Goal: Information Seeking & Learning: Learn about a topic

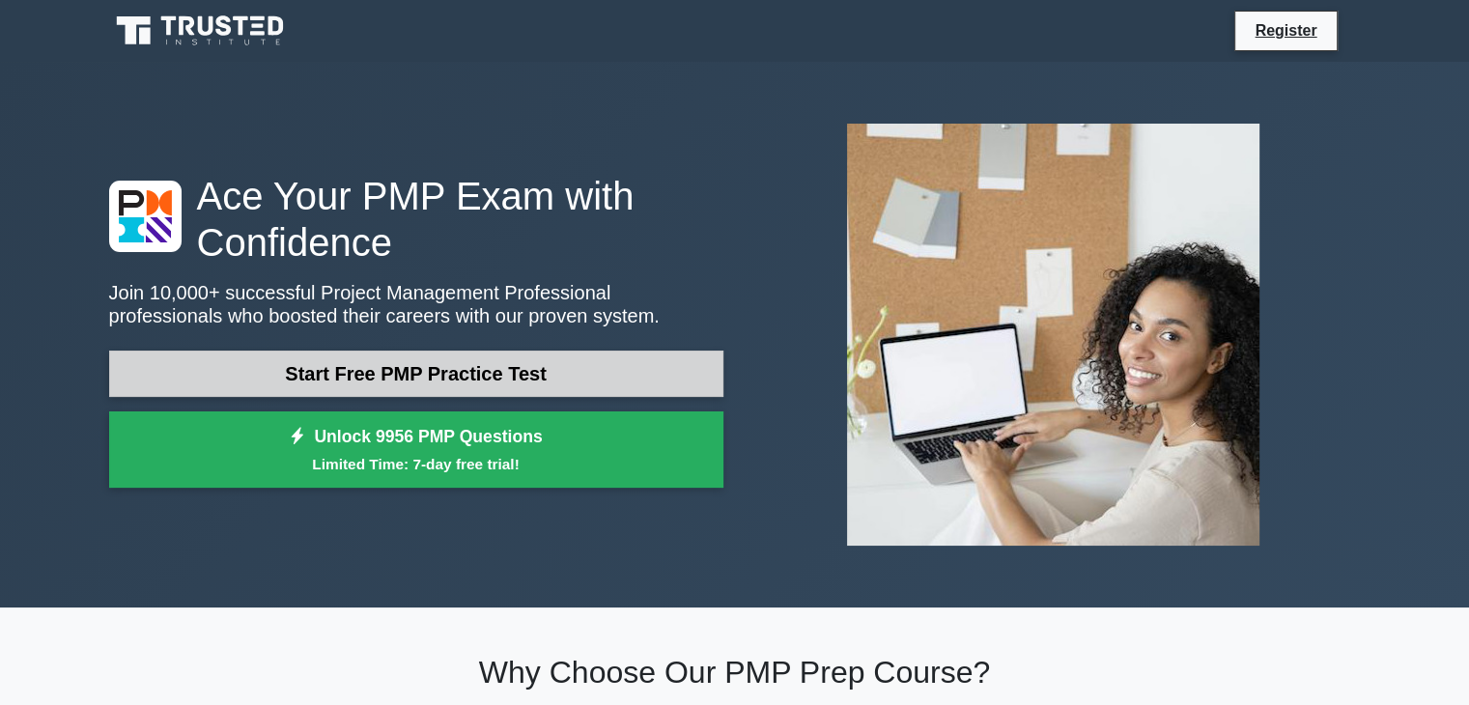
click at [409, 382] on link "Start Free PMP Practice Test" at bounding box center [416, 374] width 614 height 46
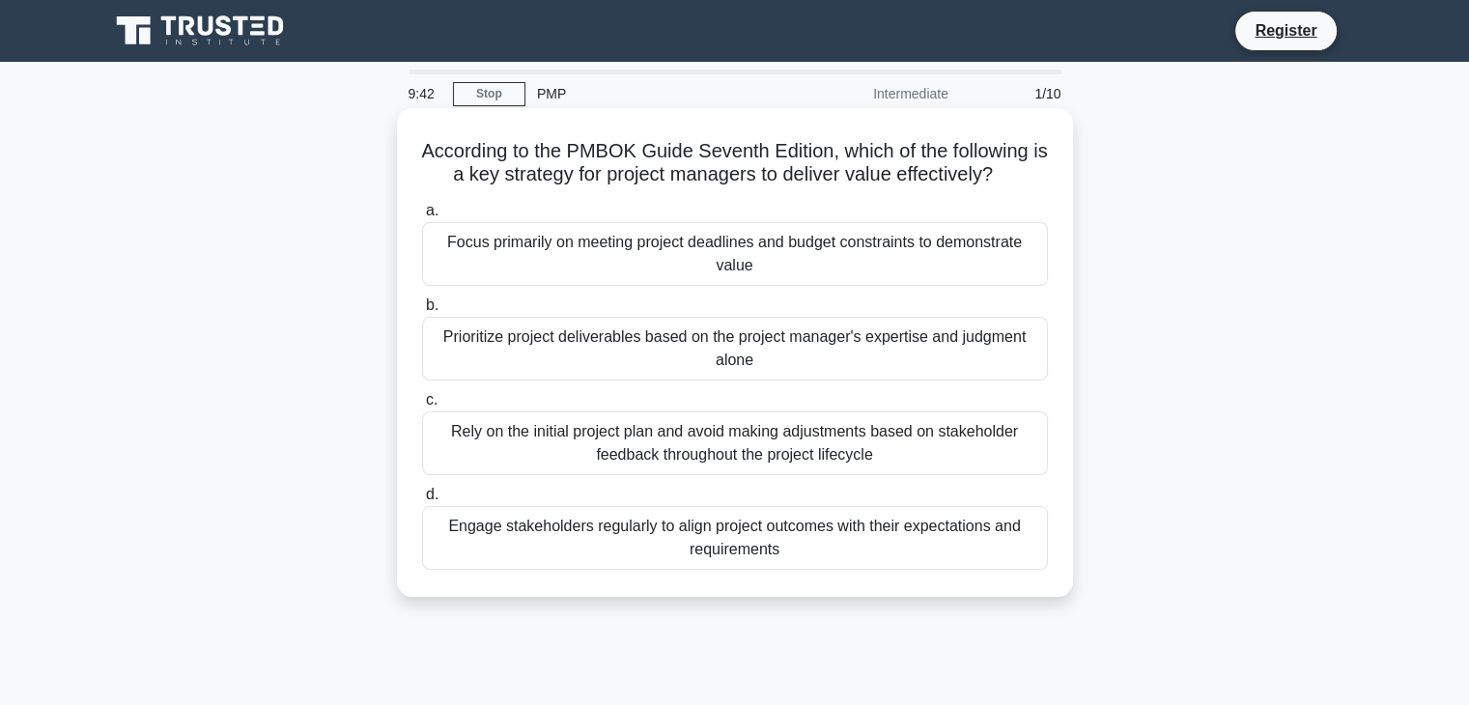
click at [707, 543] on div "Engage stakeholders regularly to align project outcomes with their expectations…" at bounding box center [735, 538] width 626 height 64
click at [422, 501] on input "d. Engage stakeholders regularly to align project outcomes with their expectati…" at bounding box center [422, 495] width 0 height 13
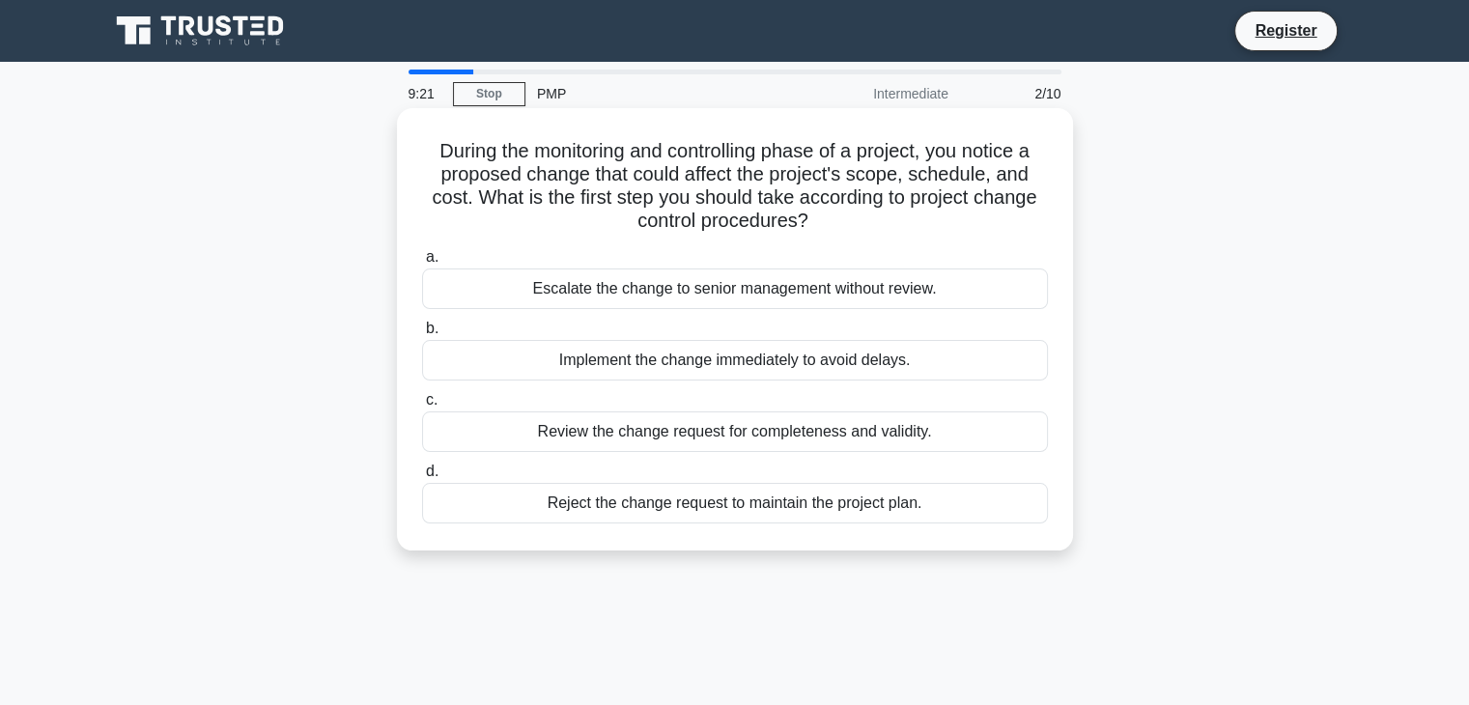
click at [904, 436] on div "Review the change request for completeness and validity." at bounding box center [735, 432] width 626 height 41
click at [422, 407] on input "c. Review the change request for completeness and validity." at bounding box center [422, 400] width 0 height 13
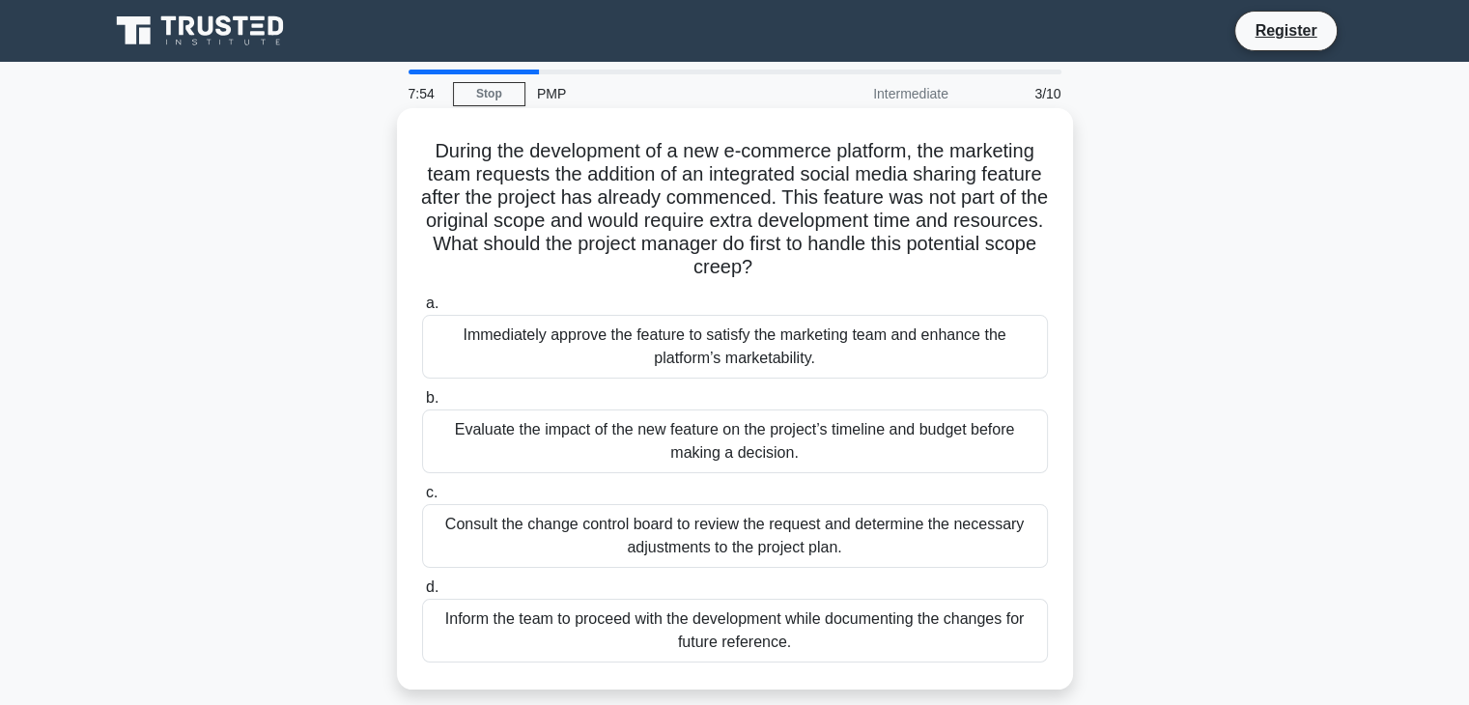
click at [664, 530] on div "Consult the change control board to review the request and determine the necess…" at bounding box center [735, 536] width 626 height 64
click at [422, 499] on input "c. Consult the change control board to review the request and determine the nec…" at bounding box center [422, 493] width 0 height 13
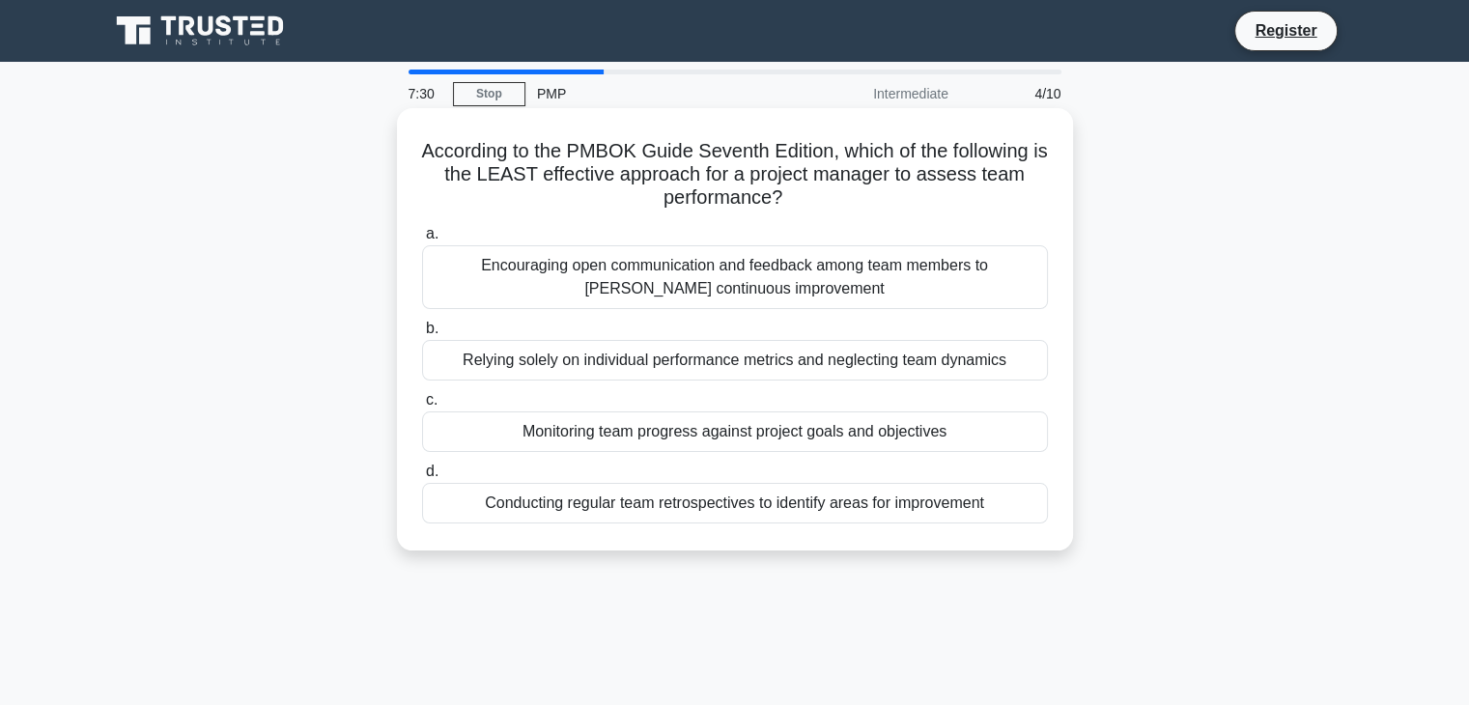
click at [788, 363] on div "Relying solely on individual performance metrics and neglecting team dynamics" at bounding box center [735, 360] width 626 height 41
click at [422, 335] on input "b. Relying solely on individual performance metrics and neglecting team dynamics" at bounding box center [422, 329] width 0 height 13
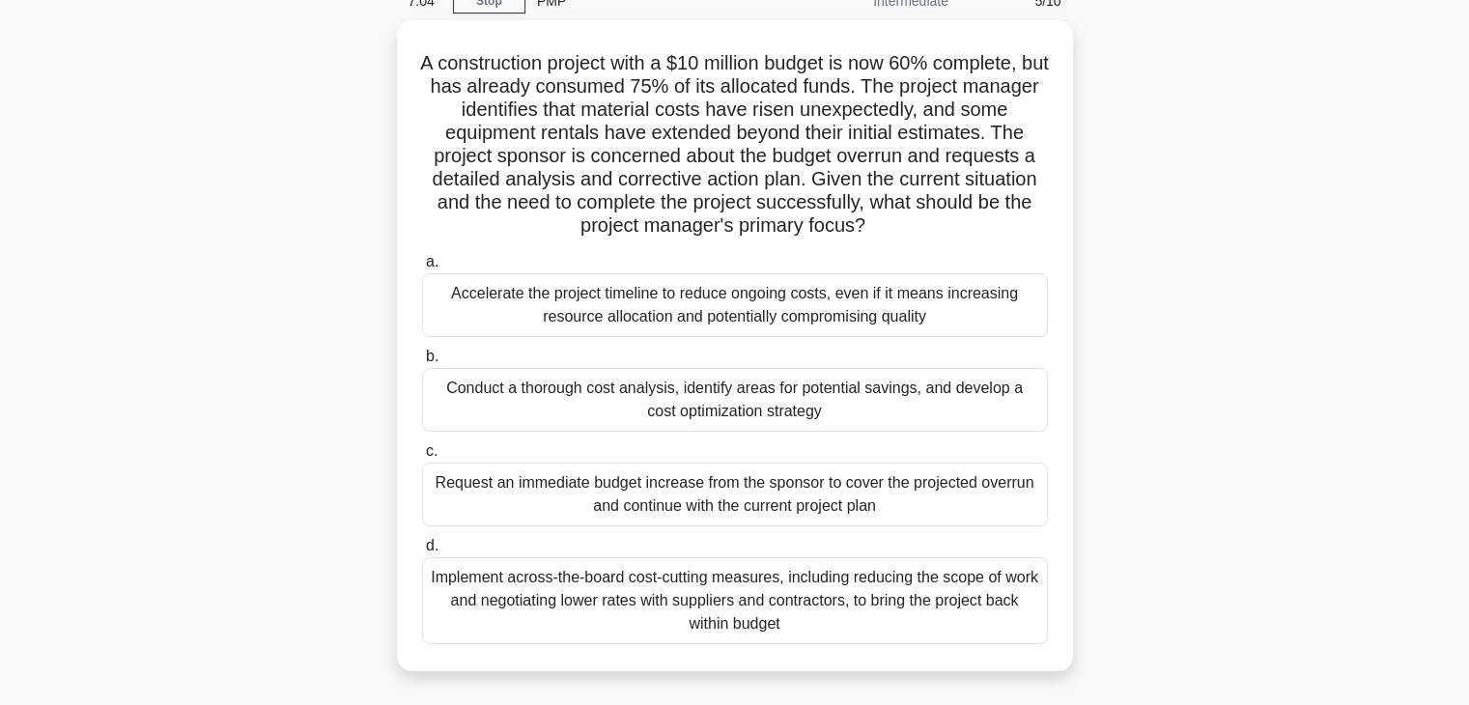
scroll to position [99, 0]
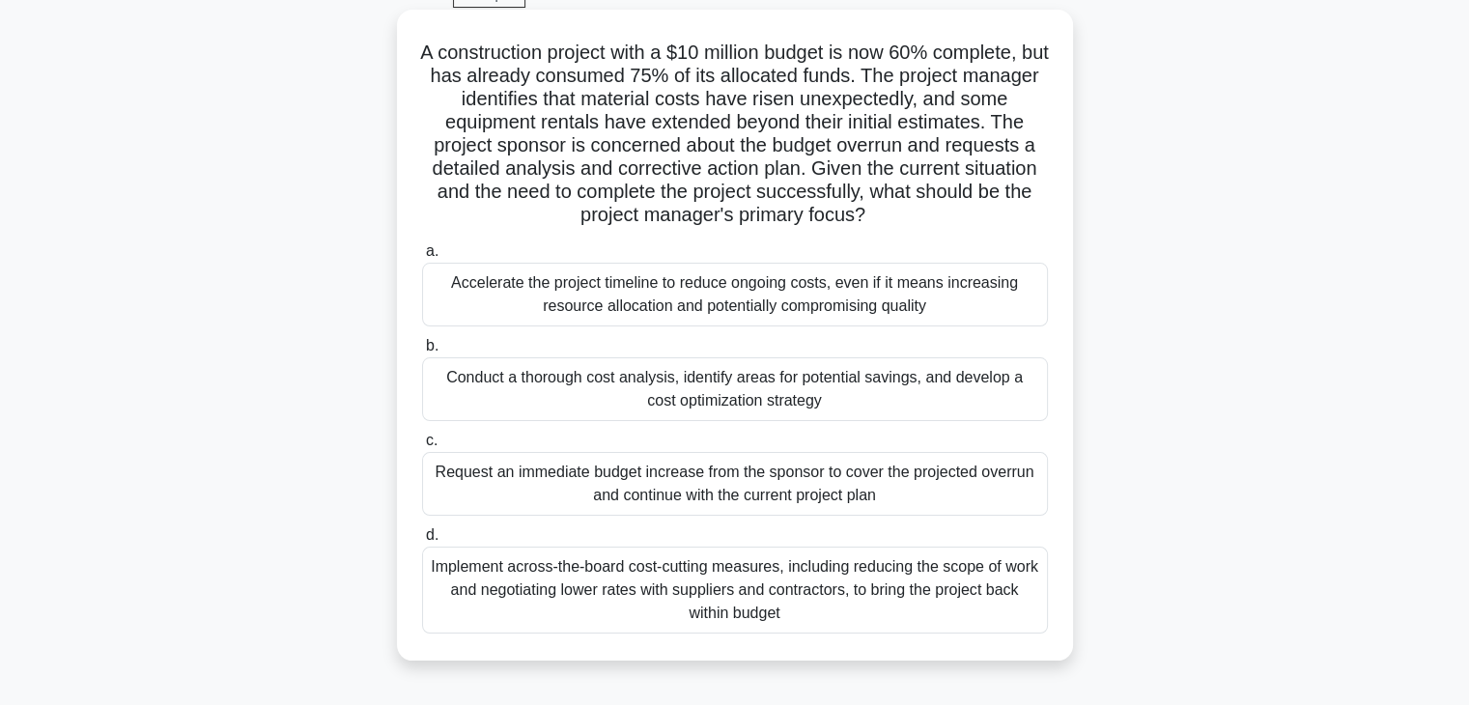
click at [851, 384] on div "Conduct a thorough cost analysis, identify areas for potential savings, and dev…" at bounding box center [735, 389] width 626 height 64
click at [422, 353] on input "b. Conduct a thorough cost analysis, identify areas for potential savings, and …" at bounding box center [422, 346] width 0 height 13
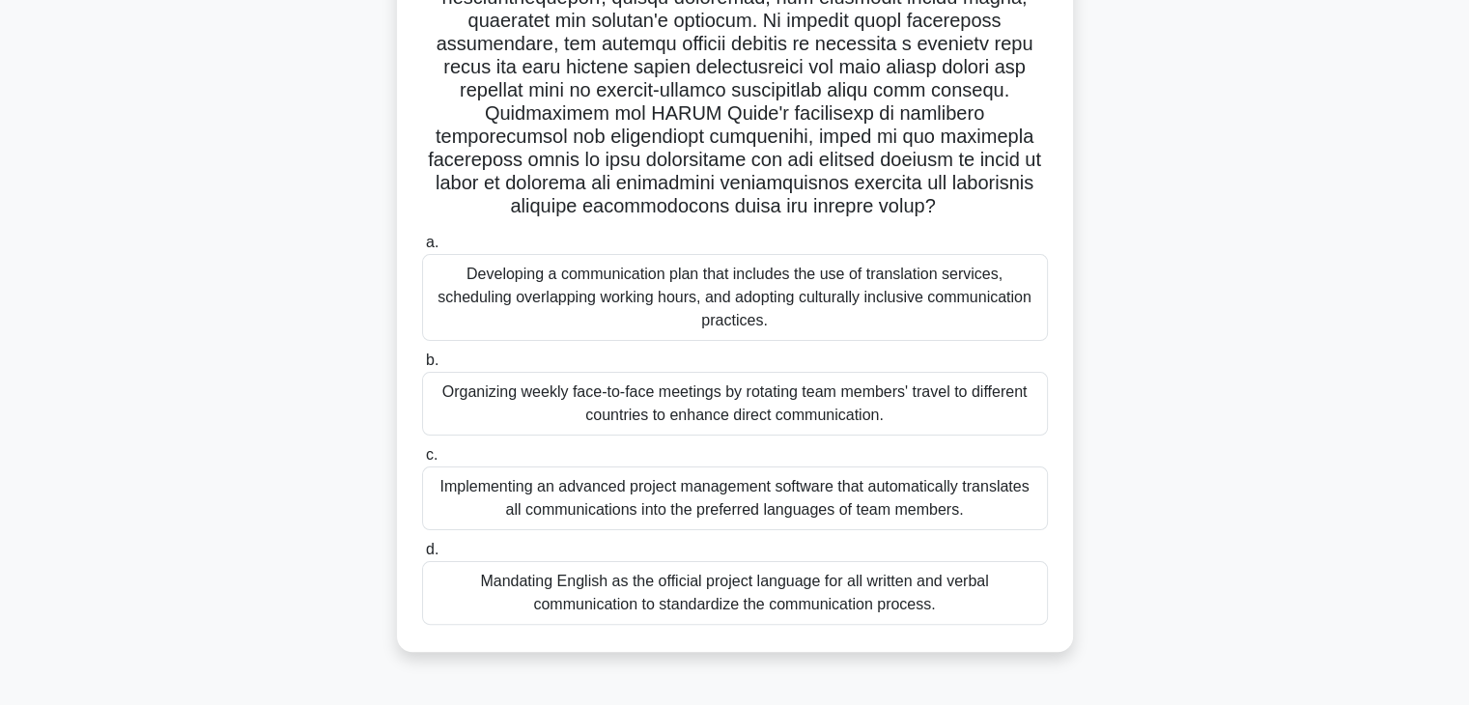
scroll to position [339, 0]
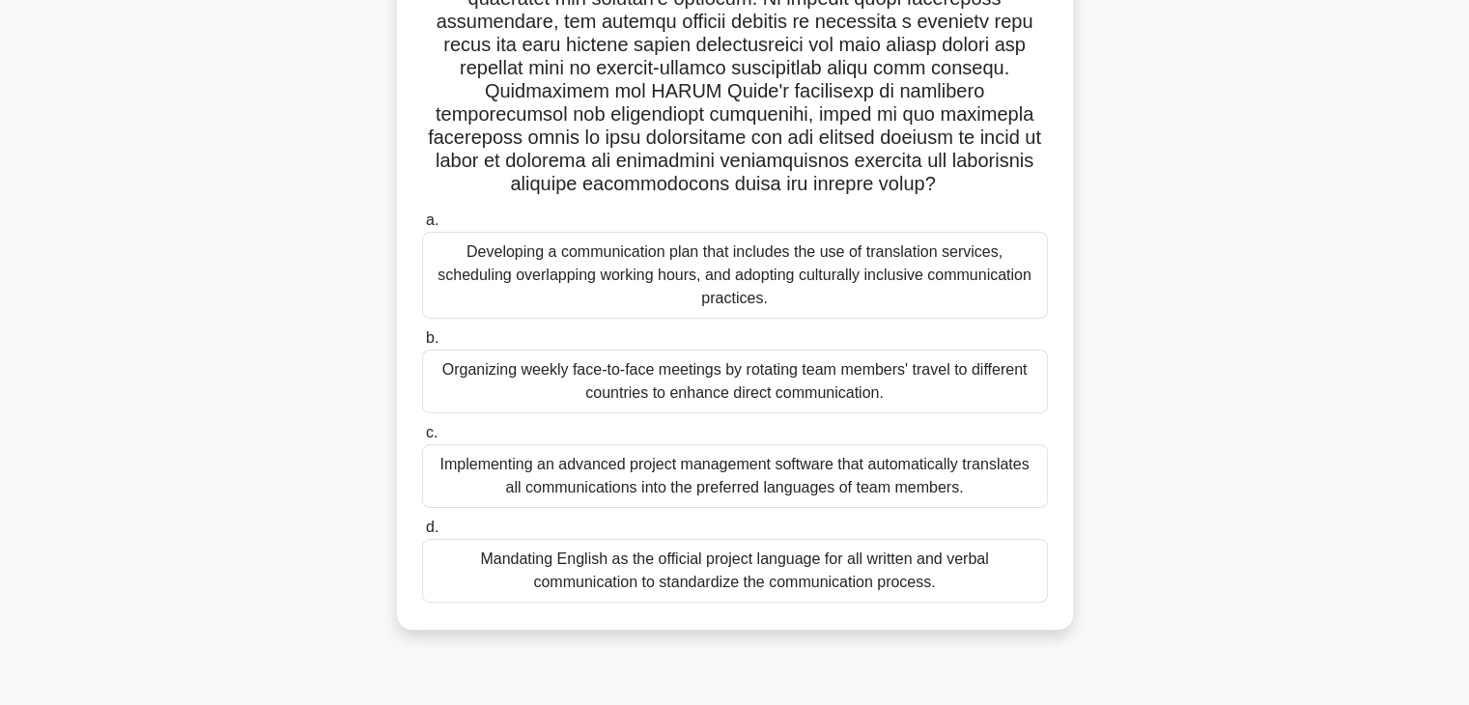
click at [811, 260] on div "Developing a communication plan that includes the use of translation services, …" at bounding box center [735, 275] width 626 height 87
click at [422, 227] on input "a. Developing a communication plan that includes the use of translation service…" at bounding box center [422, 220] width 0 height 13
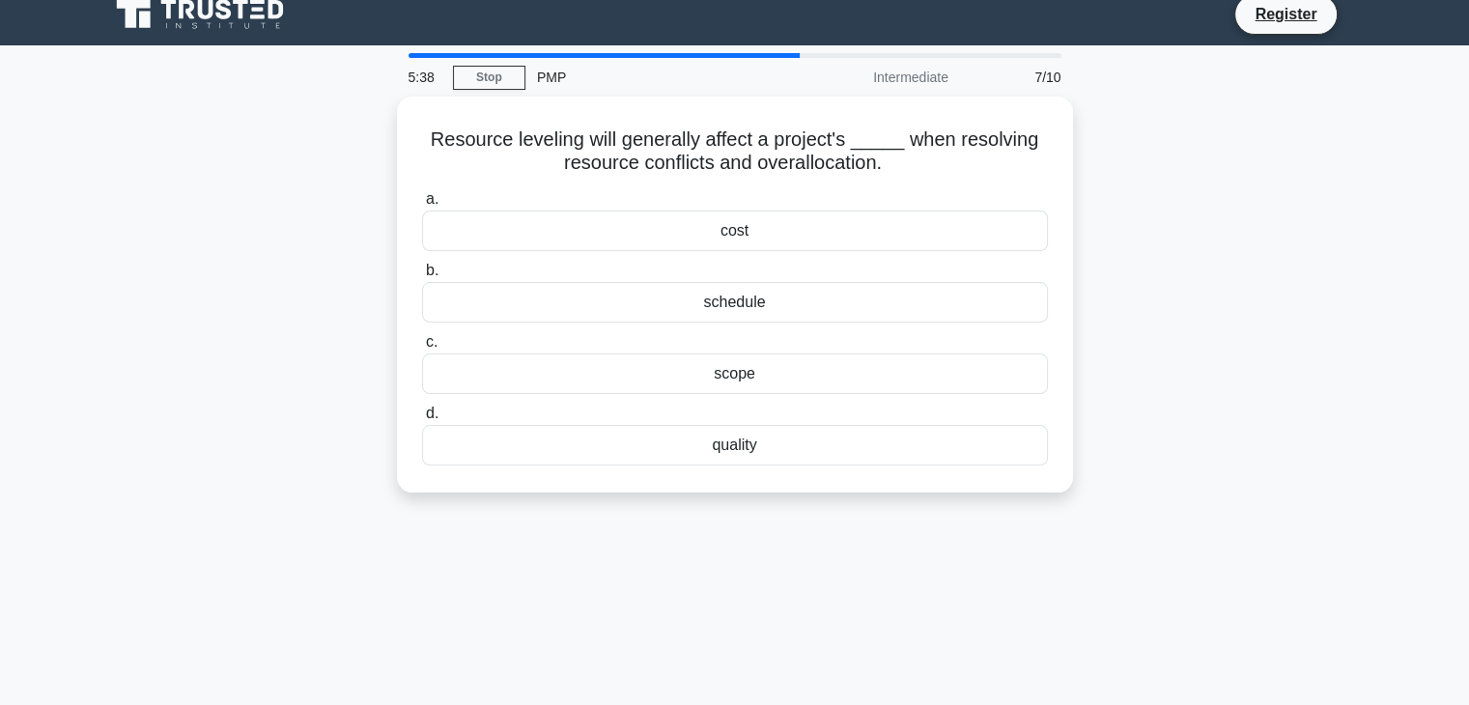
scroll to position [0, 0]
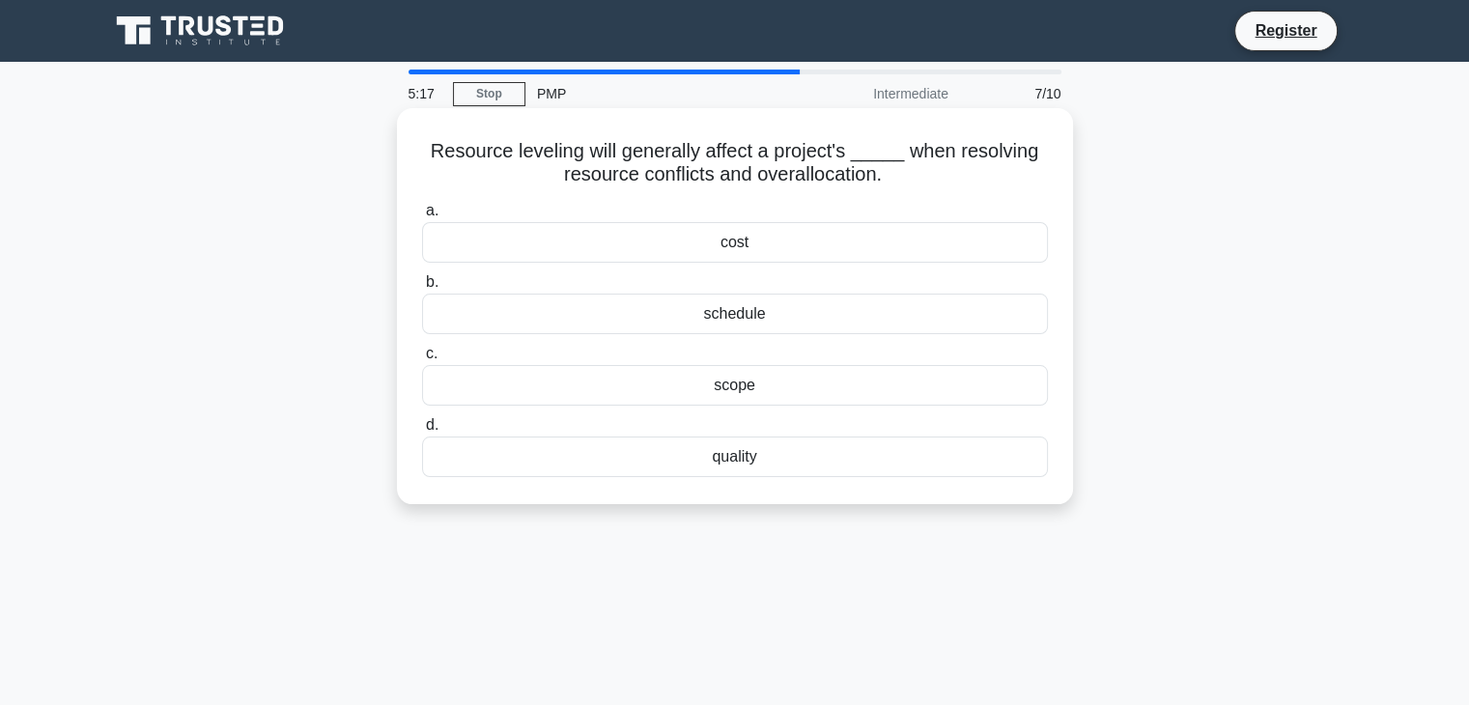
click at [725, 321] on div "schedule" at bounding box center [735, 314] width 626 height 41
click at [422, 289] on input "b. schedule" at bounding box center [422, 282] width 0 height 13
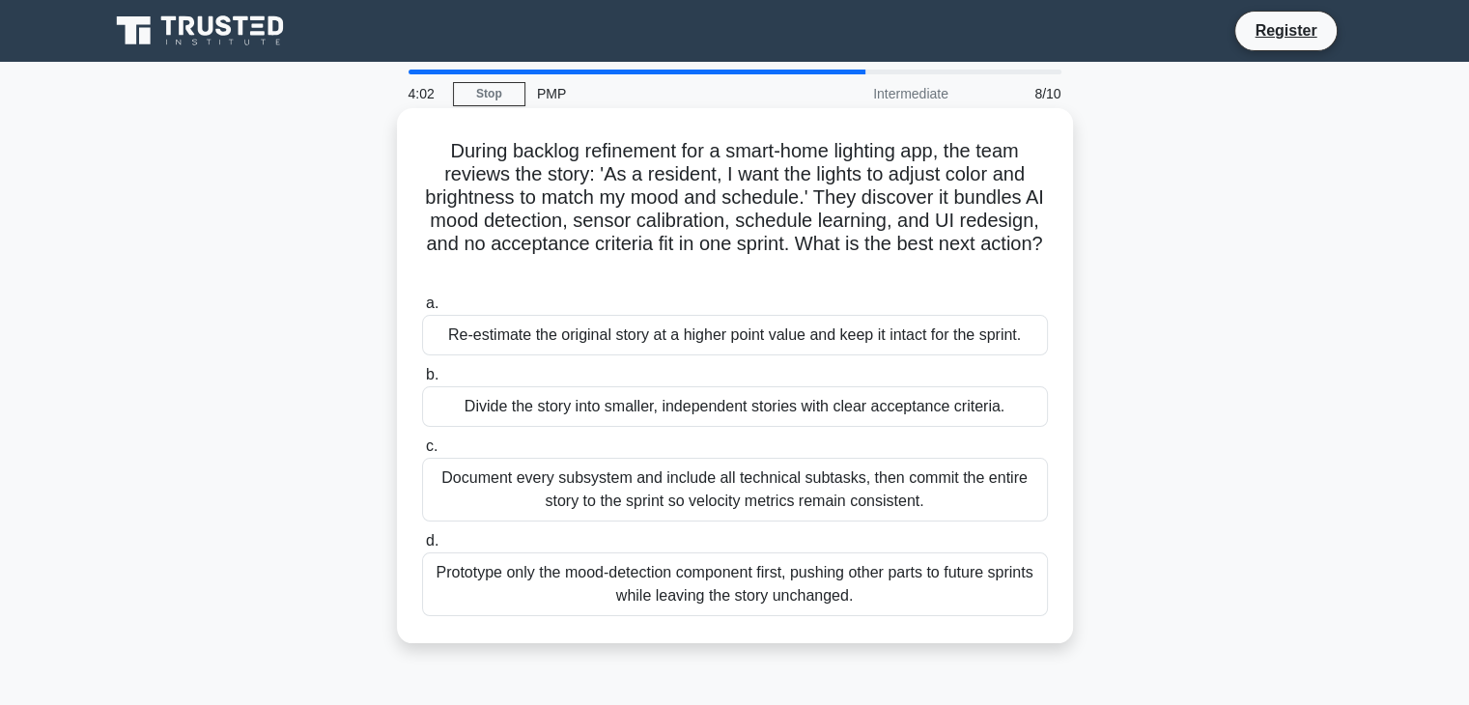
click at [769, 412] on div "Divide the story into smaller, independent stories with clear acceptance criter…" at bounding box center [735, 406] width 626 height 41
click at [422, 382] on input "b. Divide the story into smaller, independent stories with clear acceptance cri…" at bounding box center [422, 375] width 0 height 13
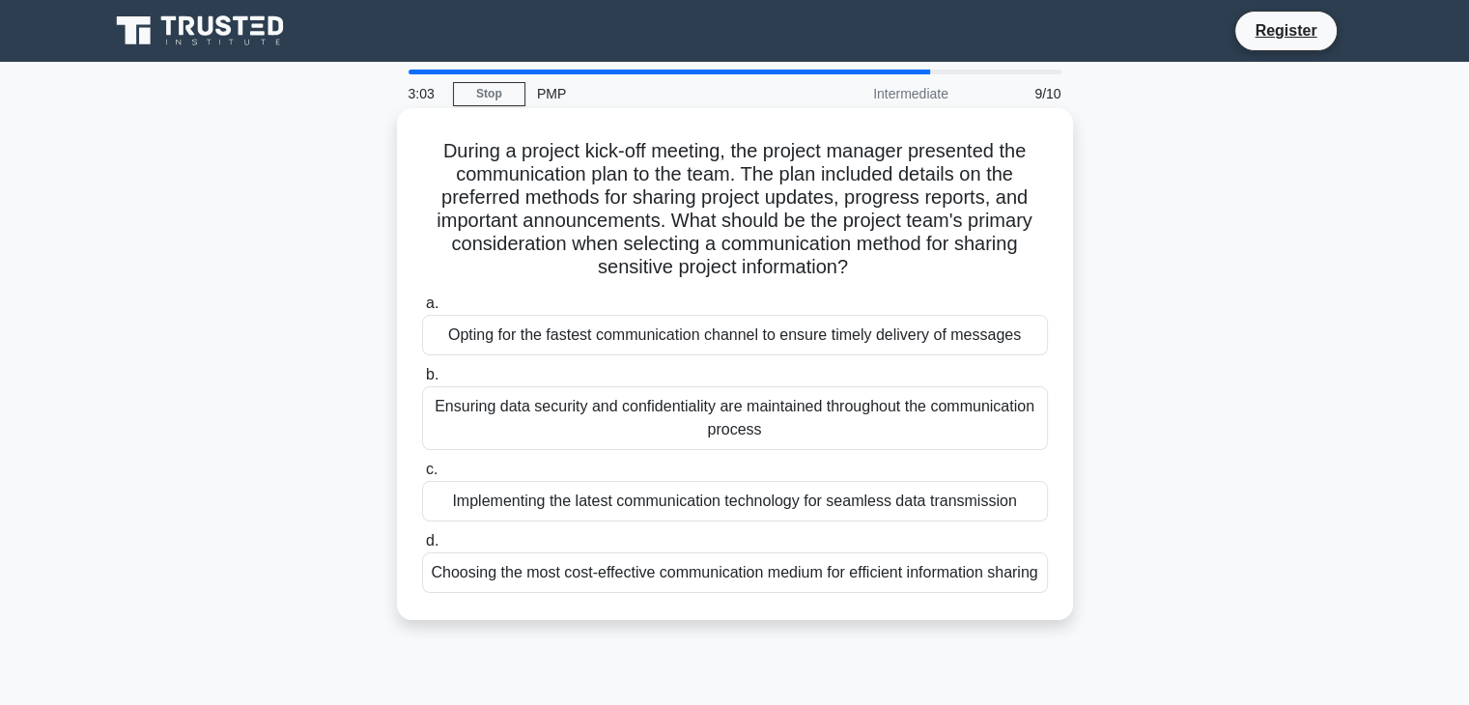
click at [680, 409] on div "Ensuring data security and confidentiality are maintained throughout the commun…" at bounding box center [735, 418] width 626 height 64
click at [422, 382] on input "b. Ensuring data security and confidentiality are maintained throughout the com…" at bounding box center [422, 375] width 0 height 13
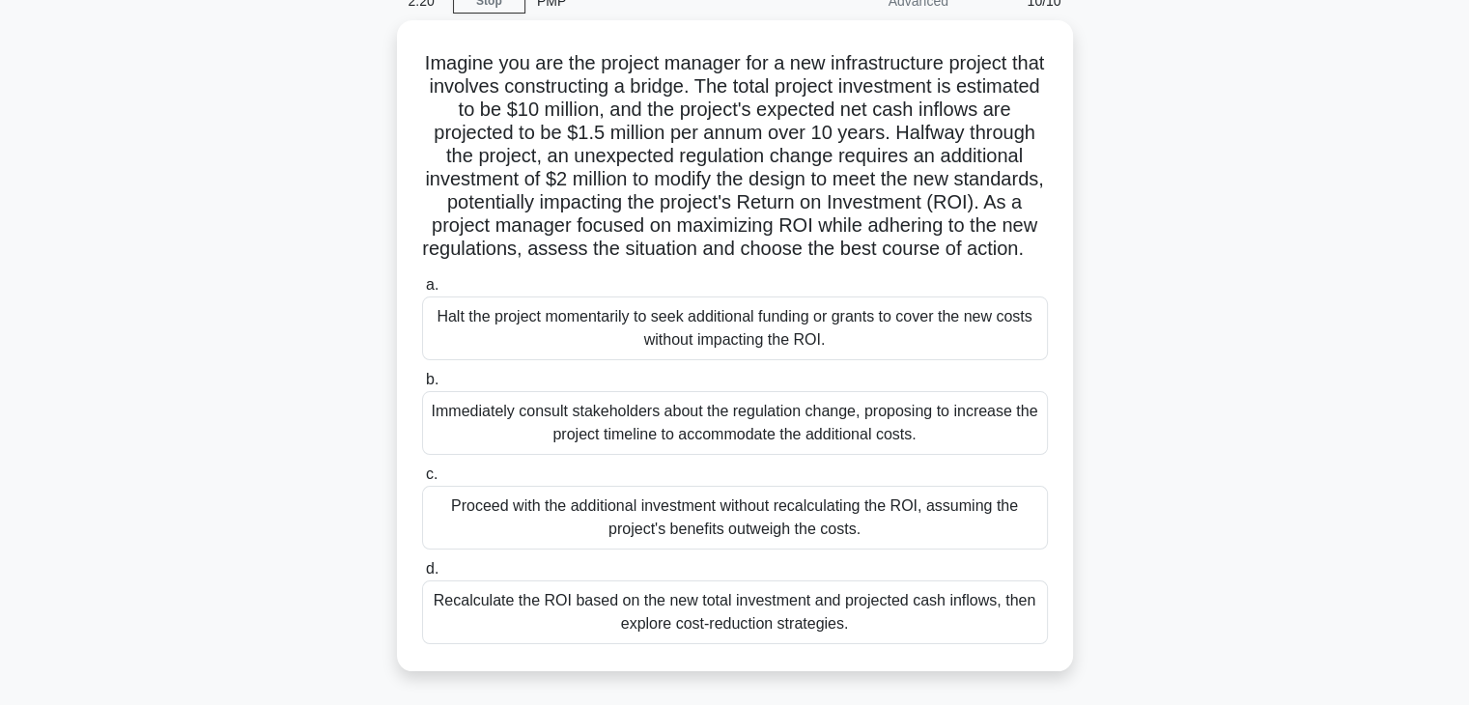
scroll to position [131, 0]
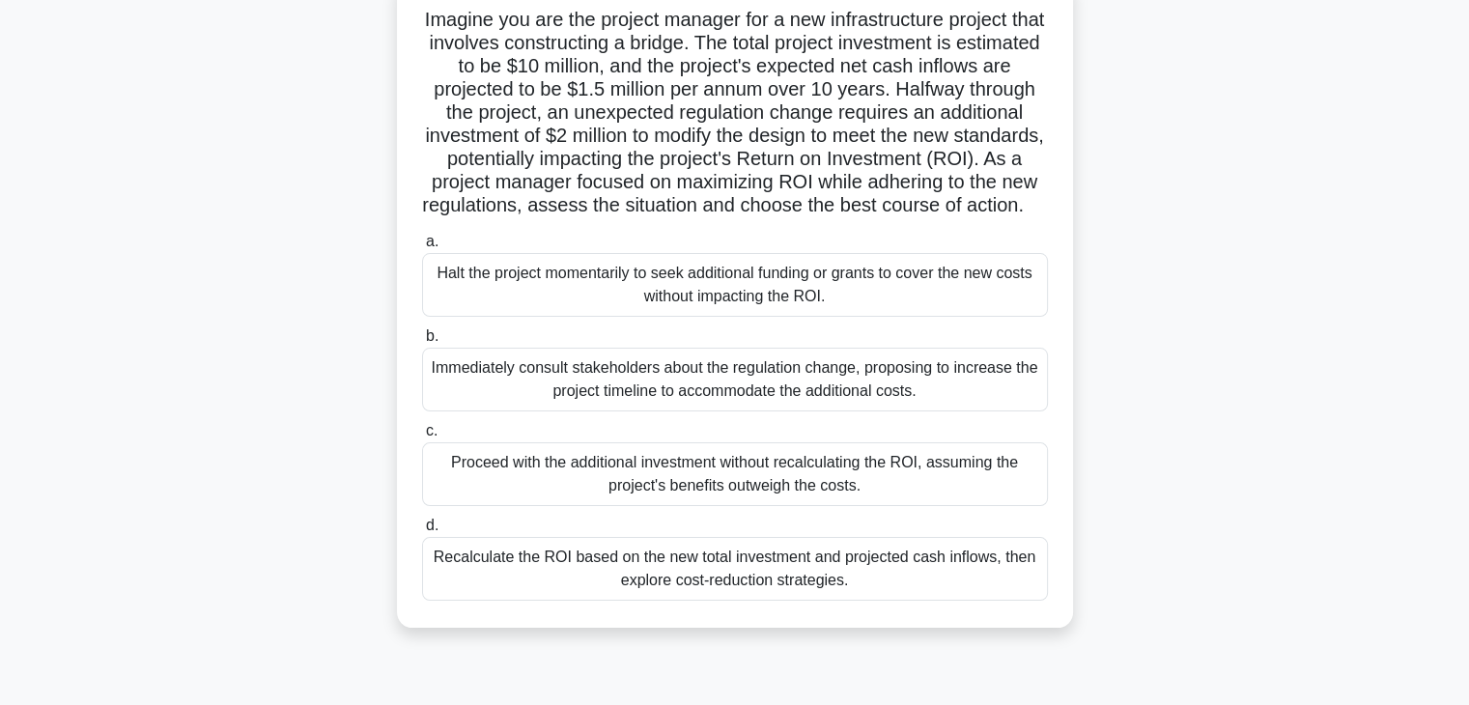
click at [920, 577] on div "Recalculate the ROI based on the new total investment and projected cash inflow…" at bounding box center [735, 569] width 626 height 64
click at [422, 532] on input "d. Recalculate the ROI based on the new total investment and projected cash inf…" at bounding box center [422, 526] width 0 height 13
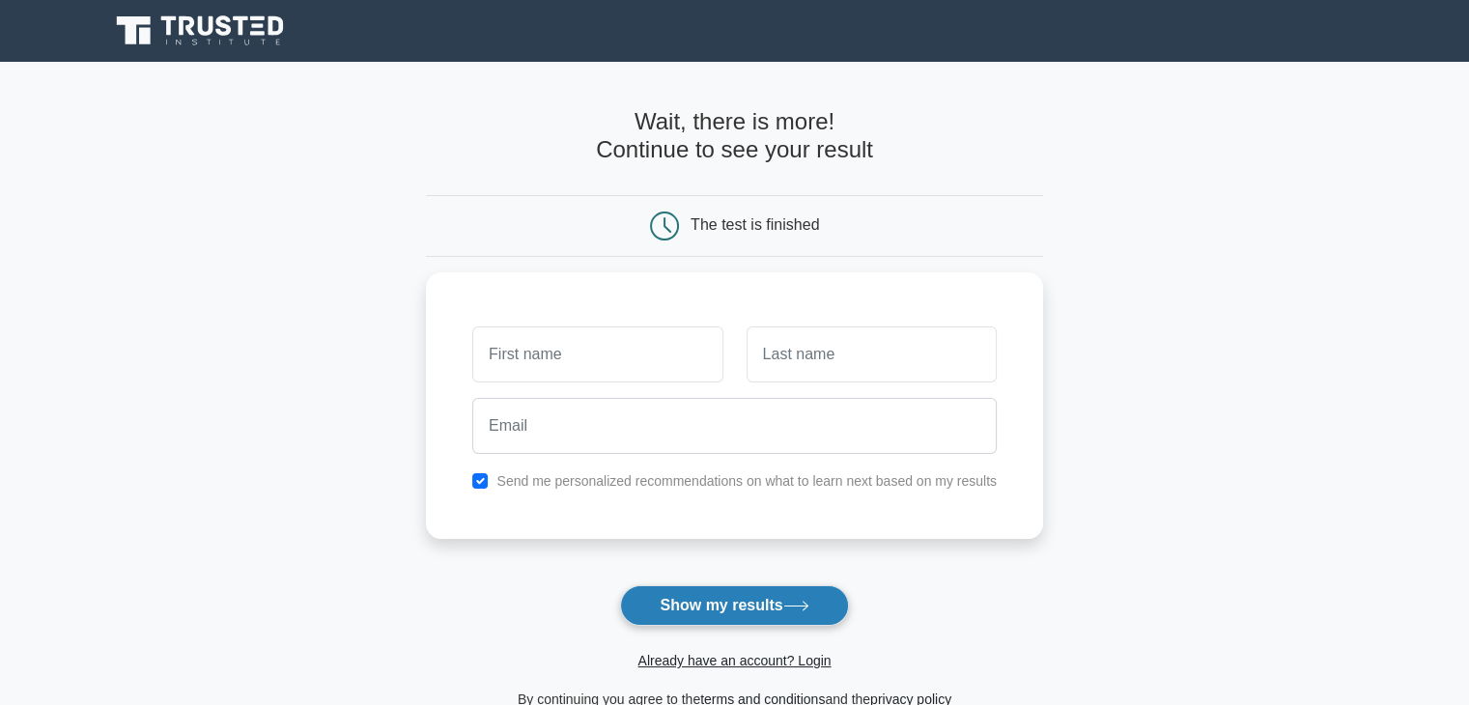
click at [712, 609] on button "Show my results" at bounding box center [734, 605] width 228 height 41
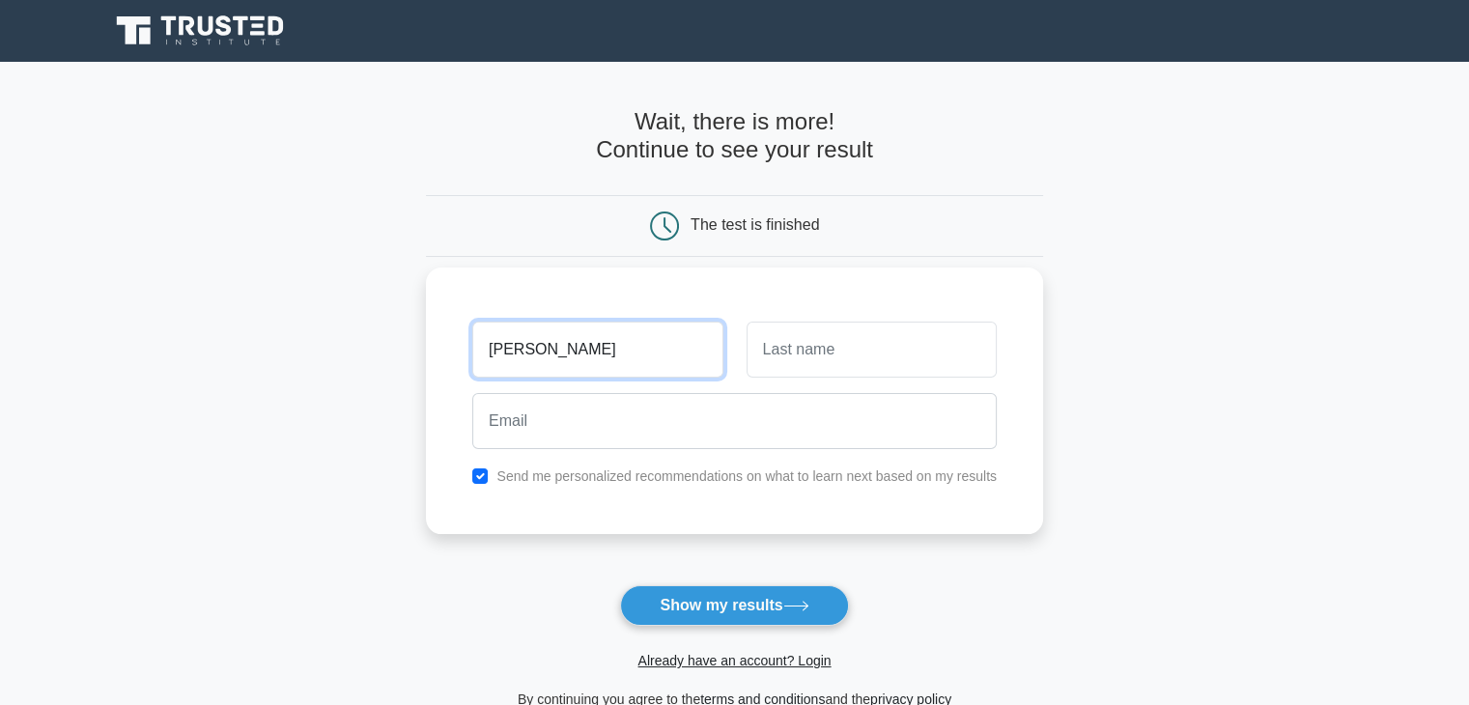
type input "[PERSON_NAME]"
click at [839, 362] on input "text" at bounding box center [872, 350] width 250 height 56
type input "Maruthappan"
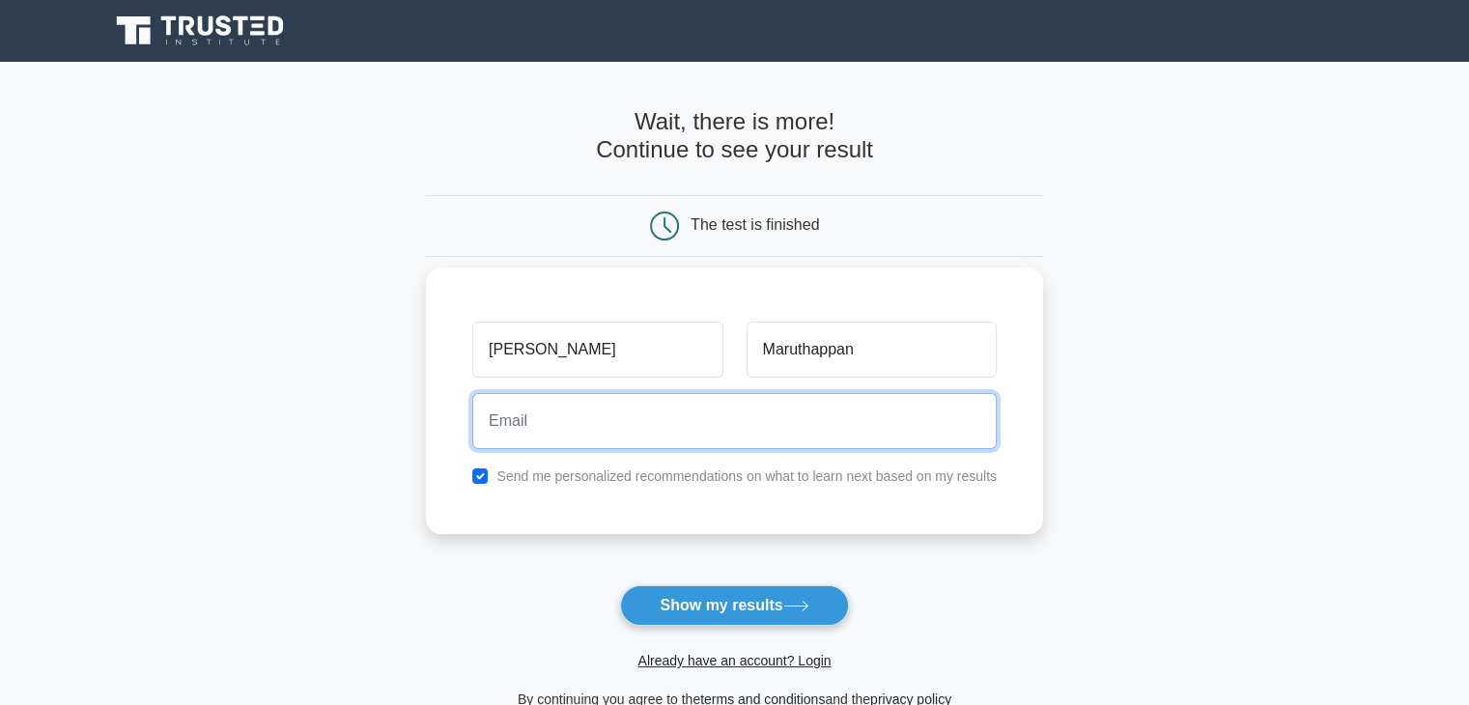
click at [681, 432] on input "email" at bounding box center [734, 421] width 525 height 56
type input "mr.muthukaruppan@gmail.com"
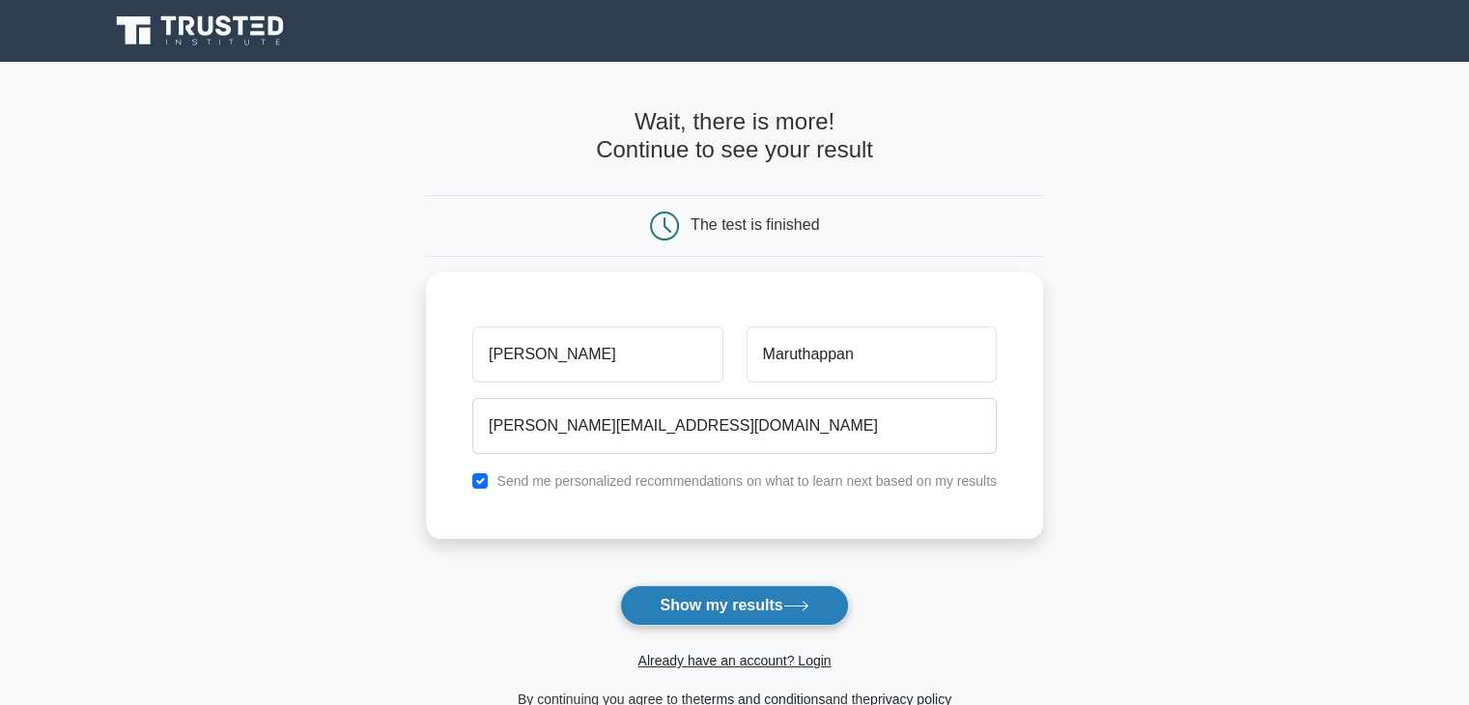
click at [721, 603] on button "Show my results" at bounding box center [734, 605] width 228 height 41
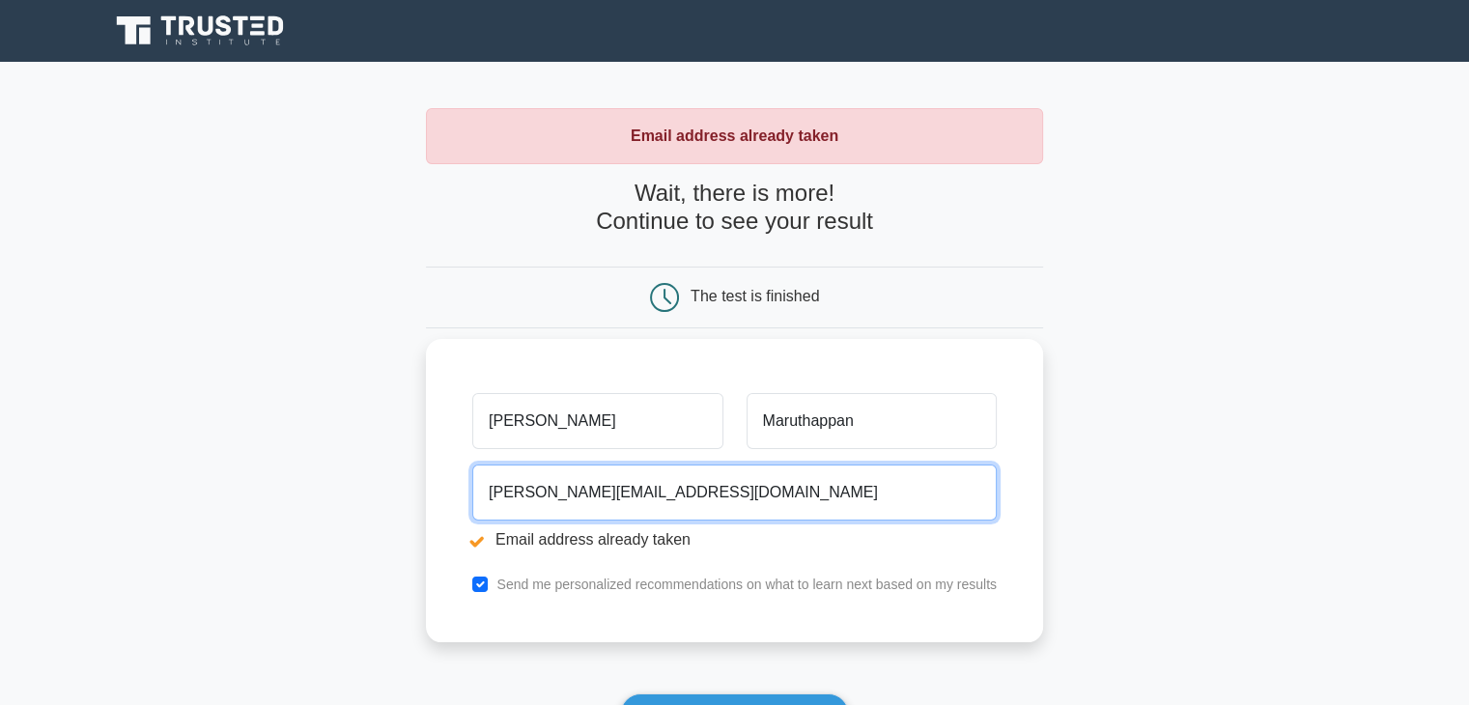
click at [726, 486] on input "[PERSON_NAME][EMAIL_ADDRESS][DOMAIN_NAME]" at bounding box center [734, 493] width 525 height 56
drag, startPoint x: 726, startPoint y: 486, endPoint x: 453, endPoint y: 501, distance: 272.9
click at [453, 501] on div "Muthukaruppan Maruthappan mr.muthukaruppan@gmail.com Email address already take…" at bounding box center [734, 490] width 617 height 303
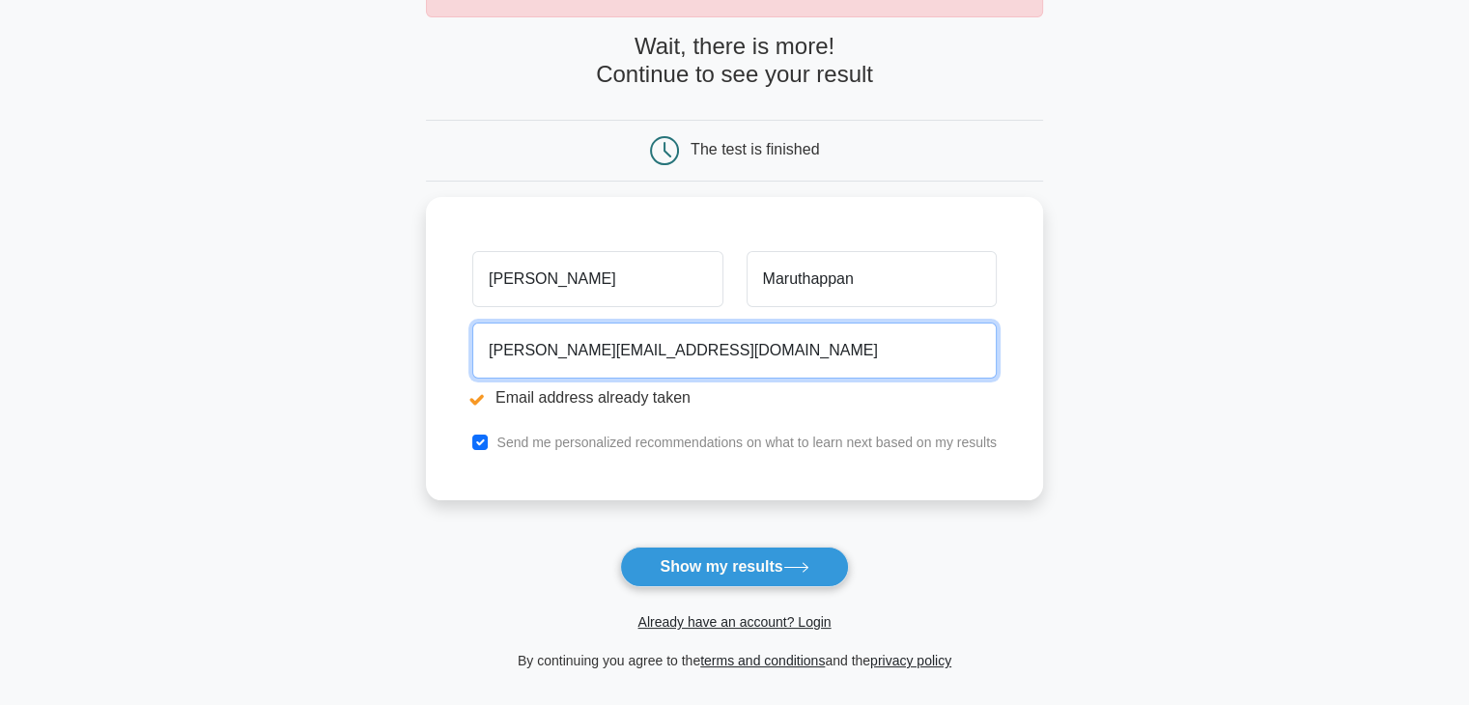
scroll to position [188, 0]
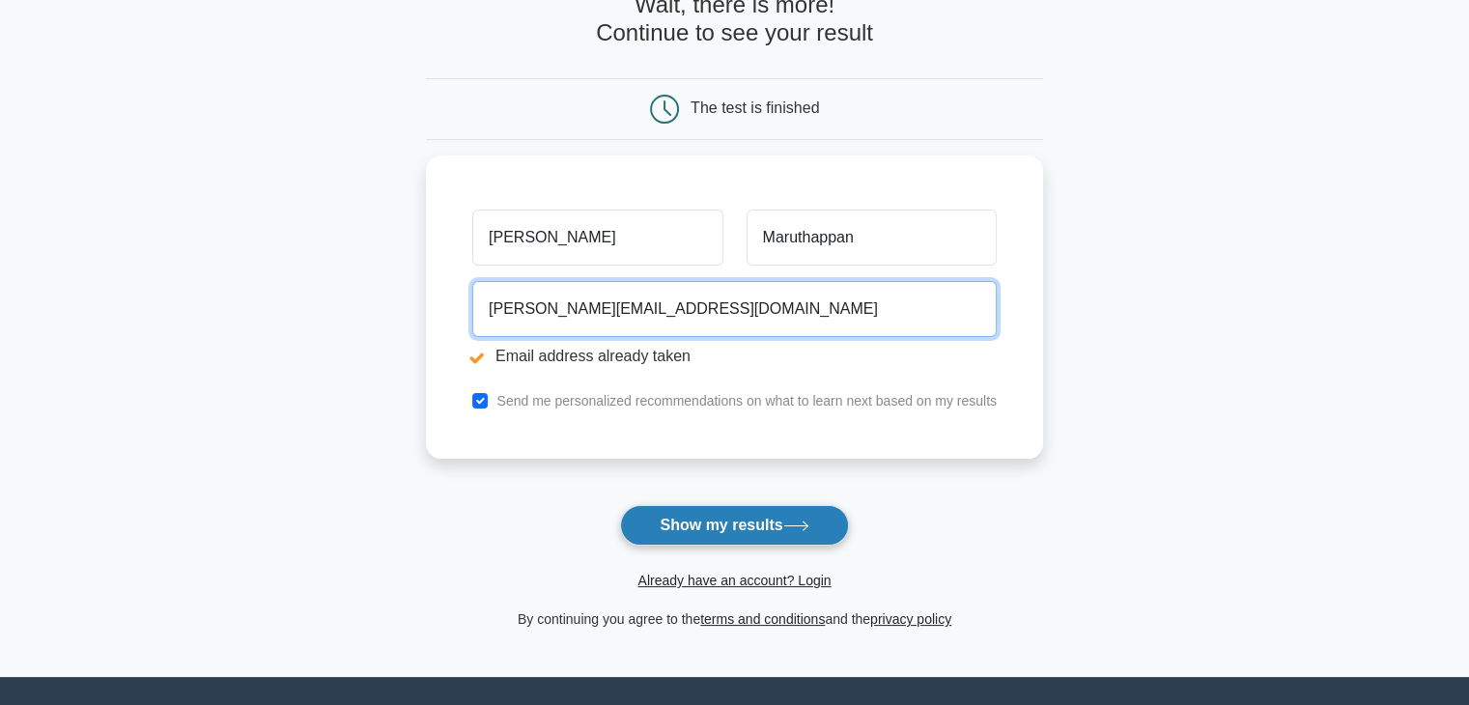
type input "muthukaruppan@ndcoman.com"
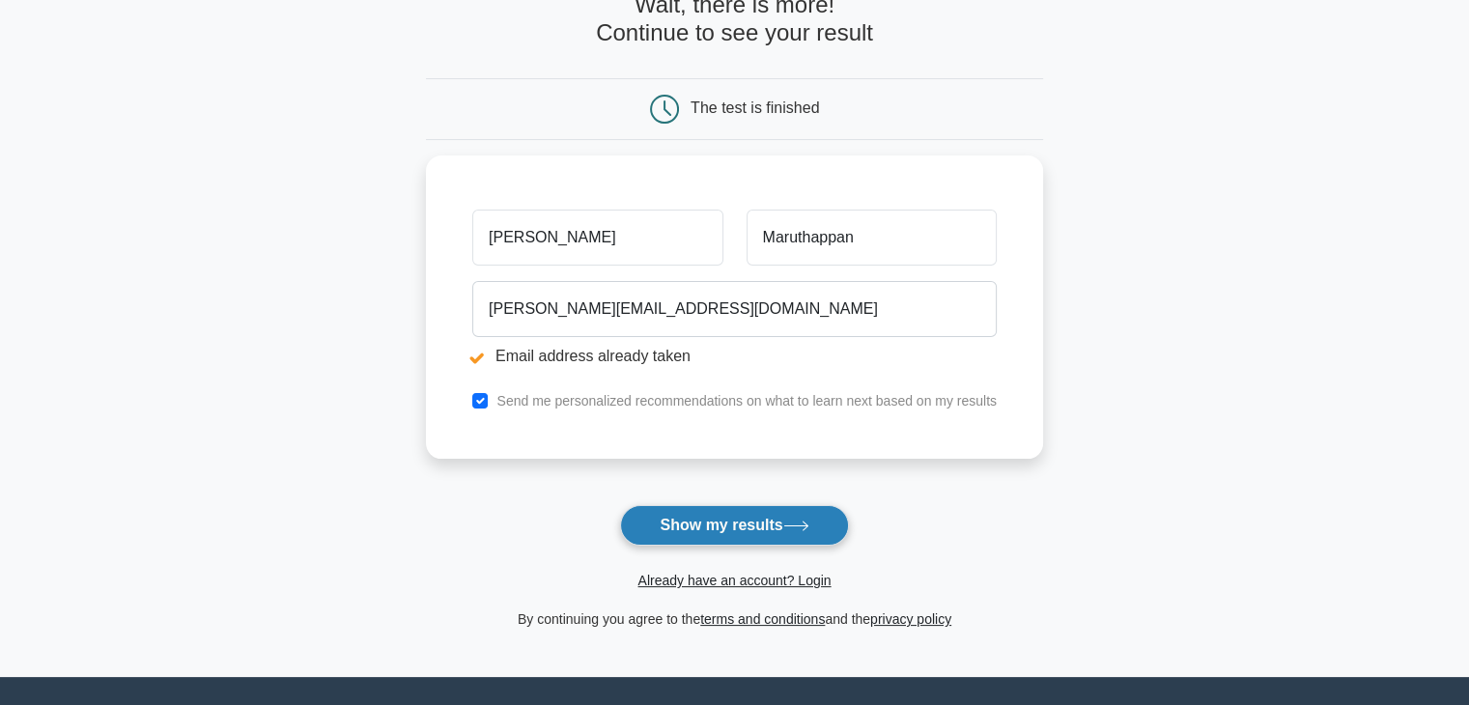
click at [749, 521] on button "Show my results" at bounding box center [734, 525] width 228 height 41
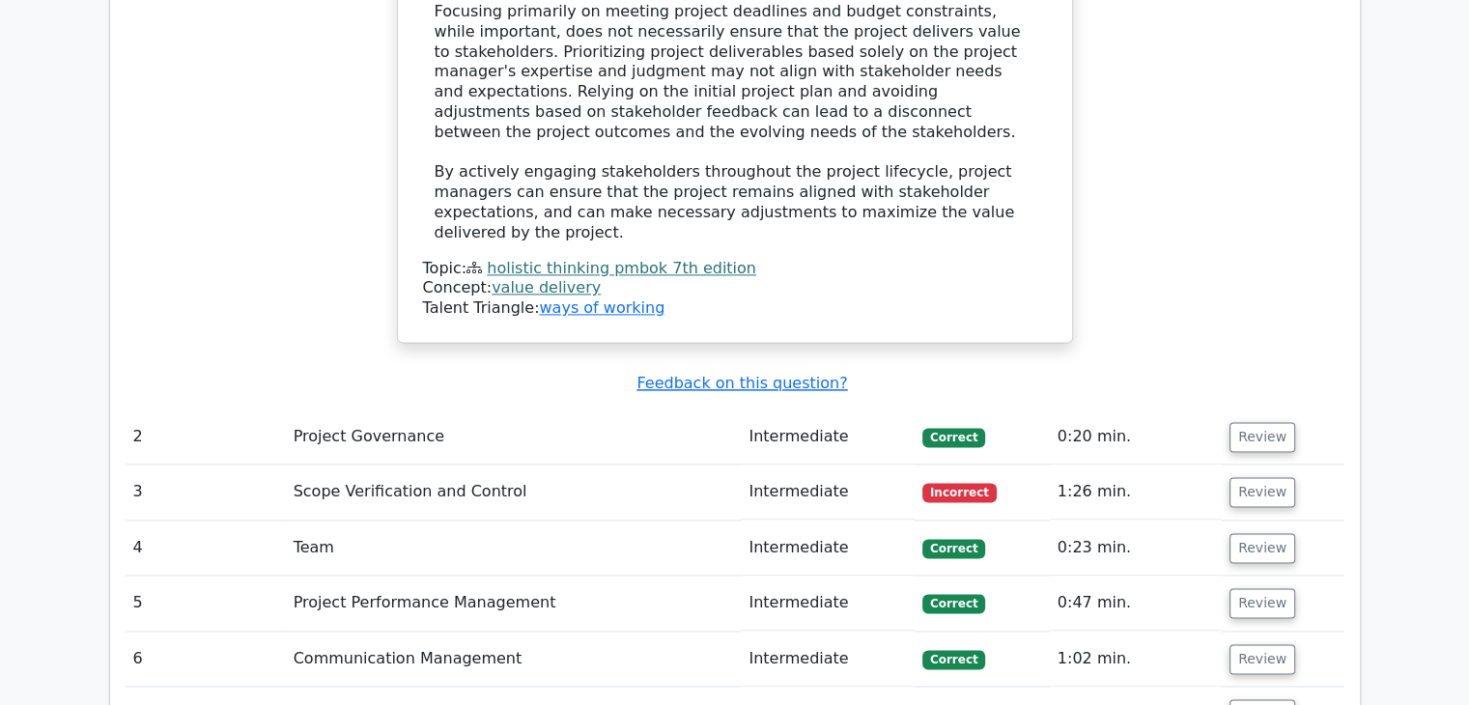
scroll to position [2619, 0]
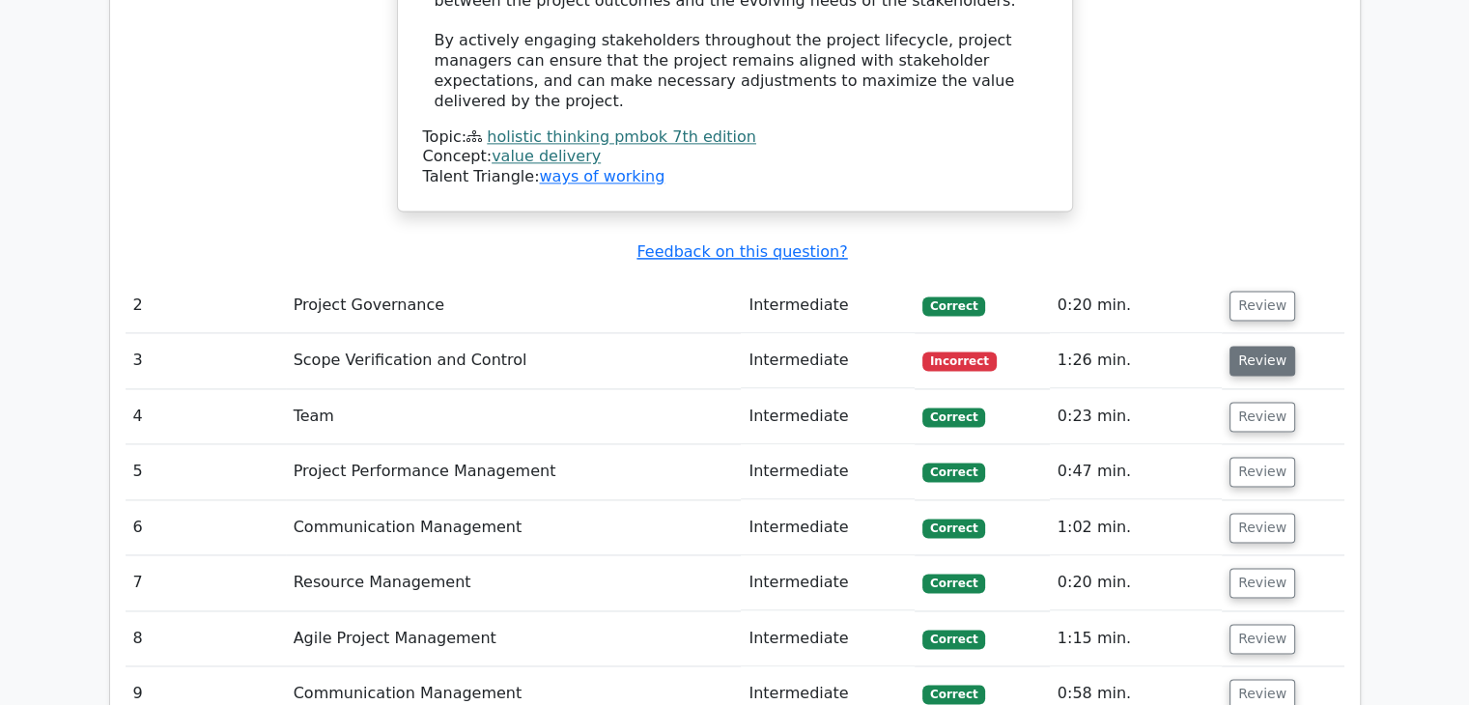
click at [1260, 346] on button "Review" at bounding box center [1263, 361] width 66 height 30
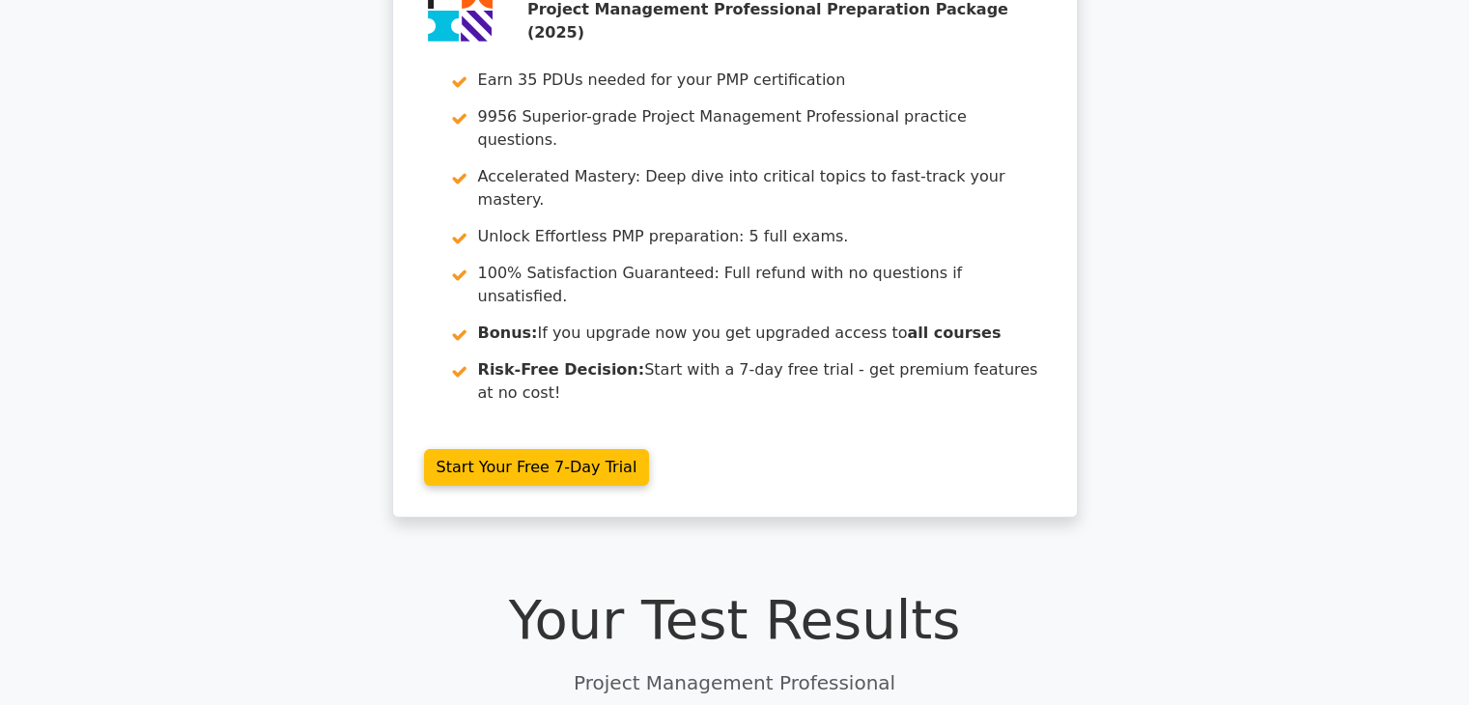
scroll to position [145, 0]
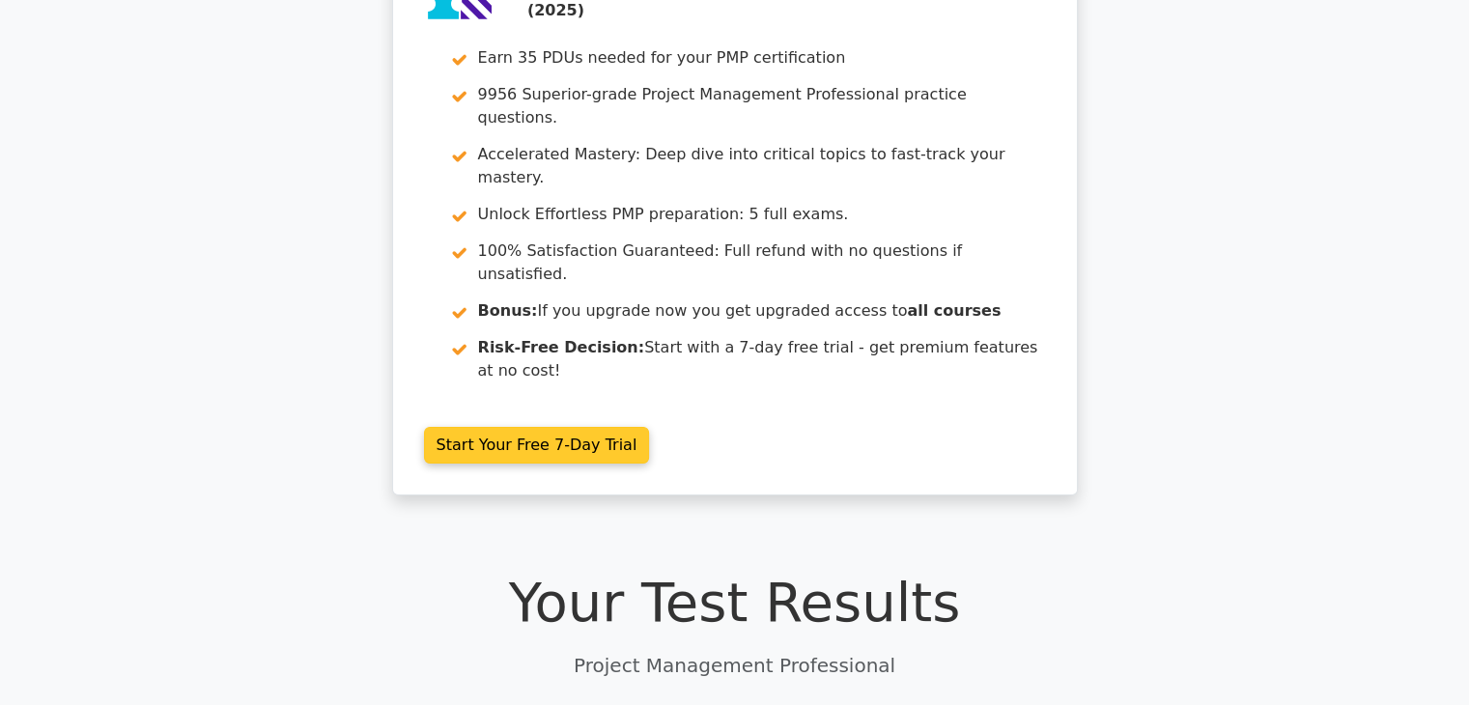
click at [460, 427] on link "Start Your Free 7-Day Trial" at bounding box center [537, 445] width 226 height 37
